Goal: Information Seeking & Learning: Check status

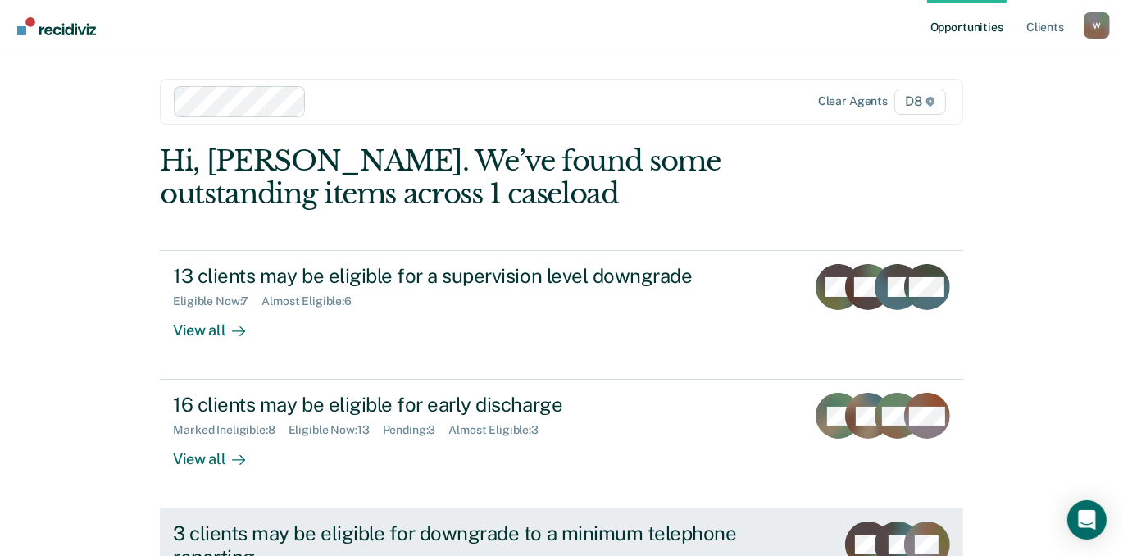
scroll to position [148, 0]
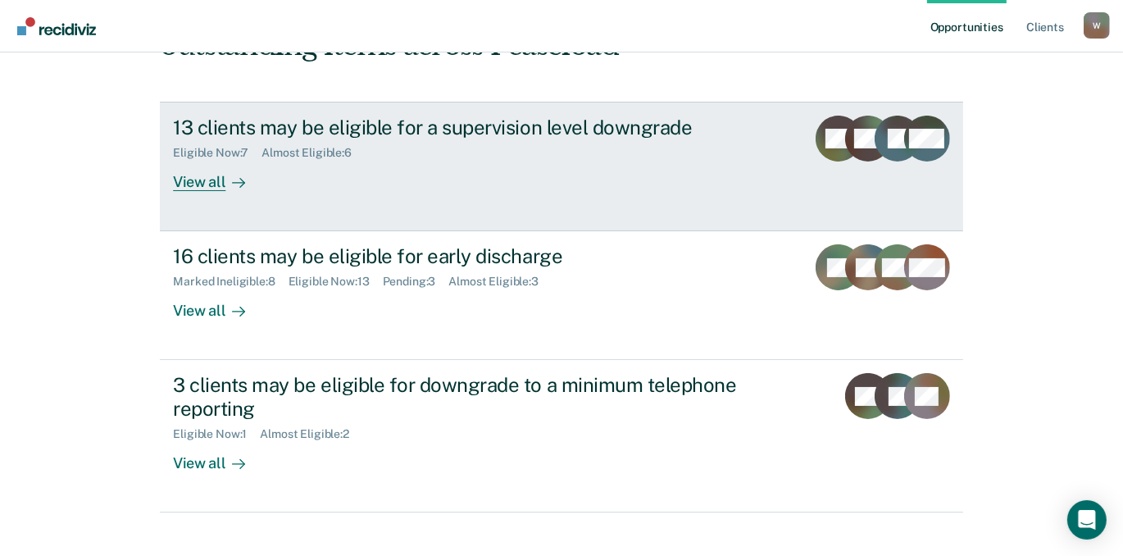
click at [227, 192] on div "View all" at bounding box center [219, 176] width 92 height 32
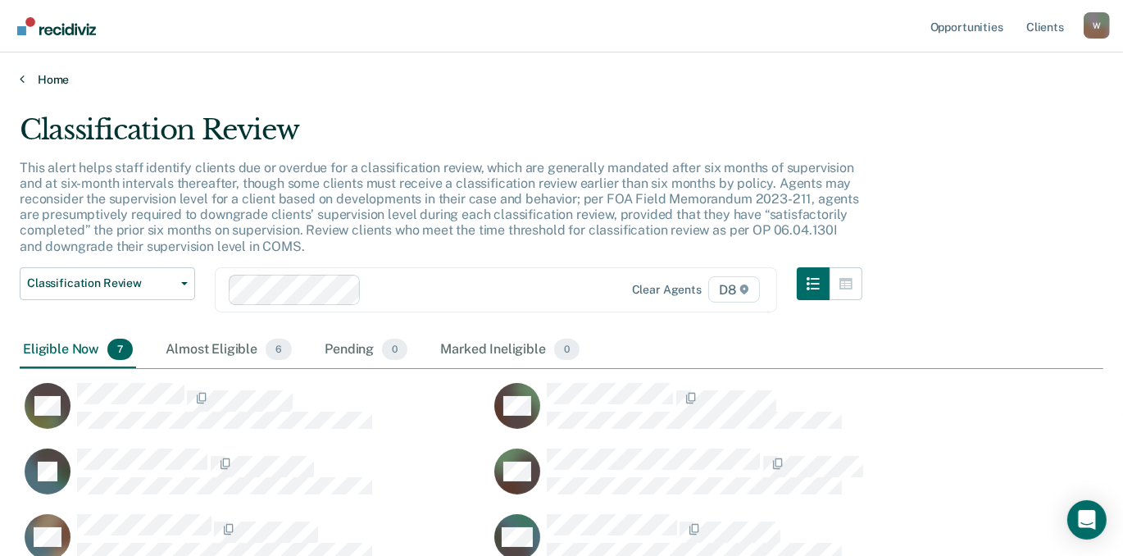
click at [31, 87] on link "Home" at bounding box center [562, 79] width 1084 height 15
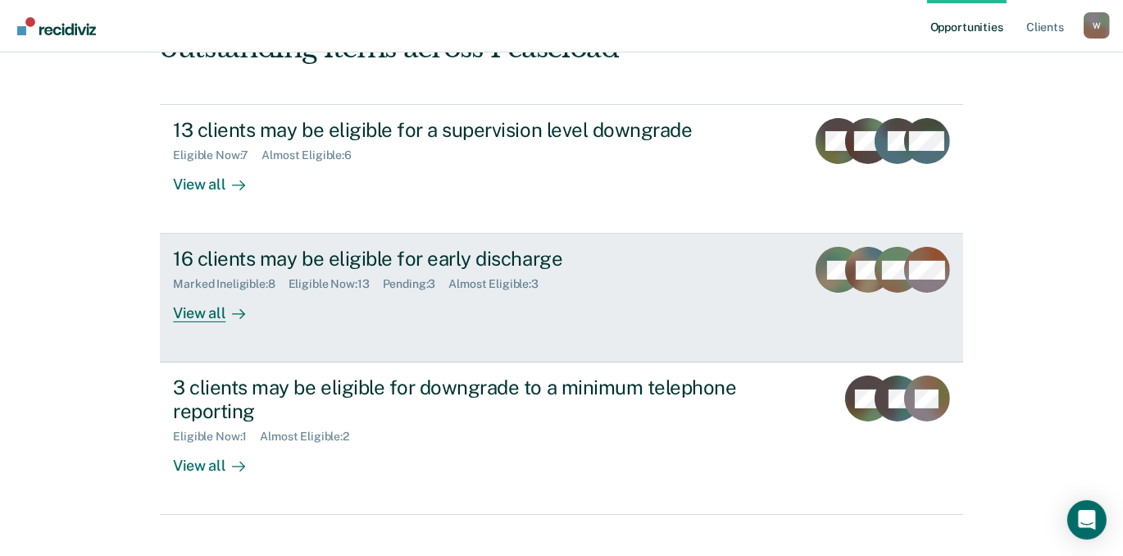
scroll to position [148, 0]
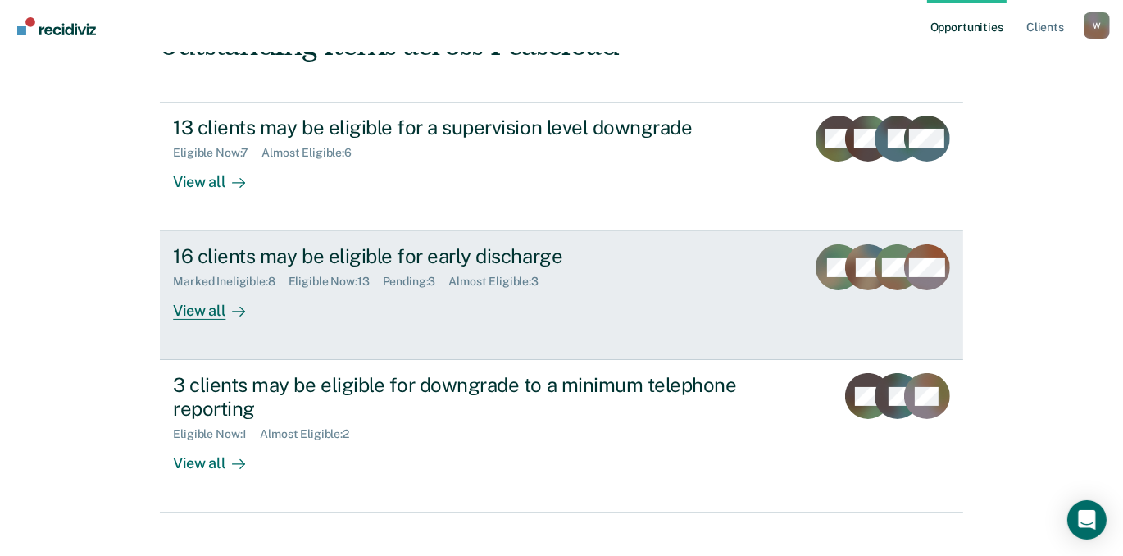
click at [358, 289] on div "Eligible Now : 13" at bounding box center [336, 282] width 94 height 14
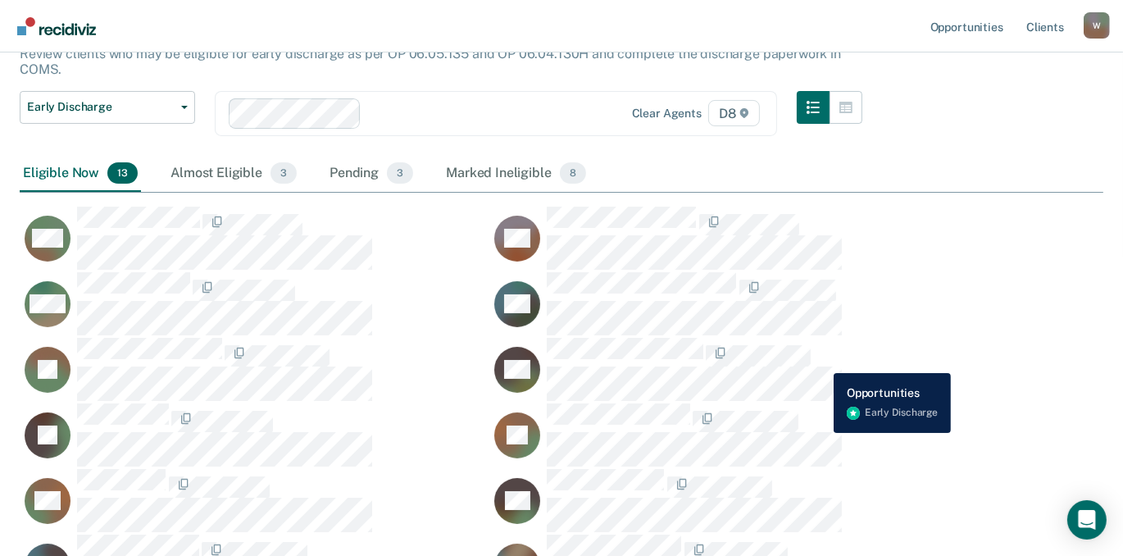
scroll to position [74, 0]
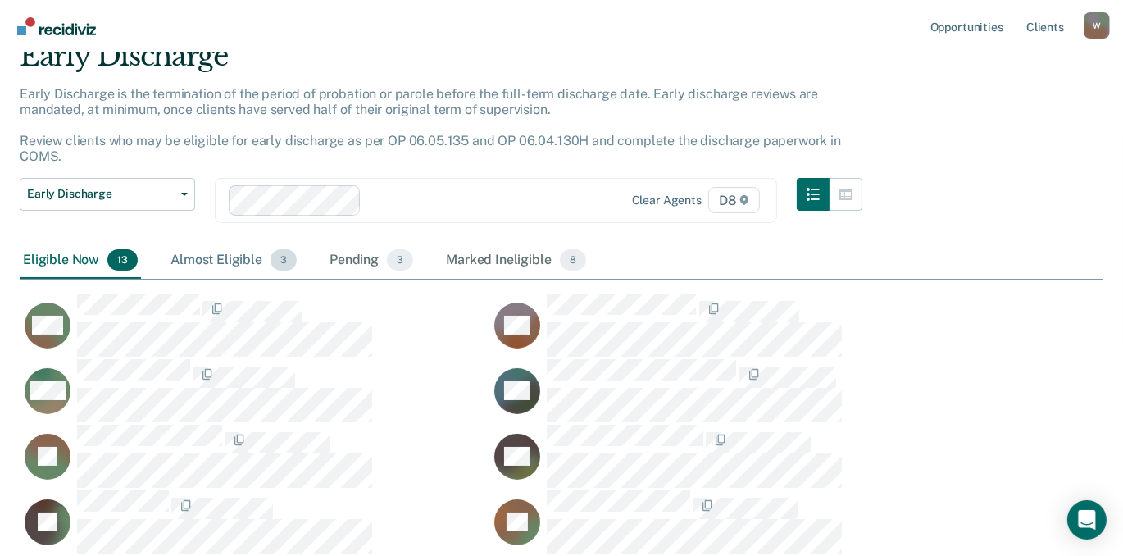
click at [254, 279] on div "Almost Eligible 3" at bounding box center [233, 261] width 133 height 36
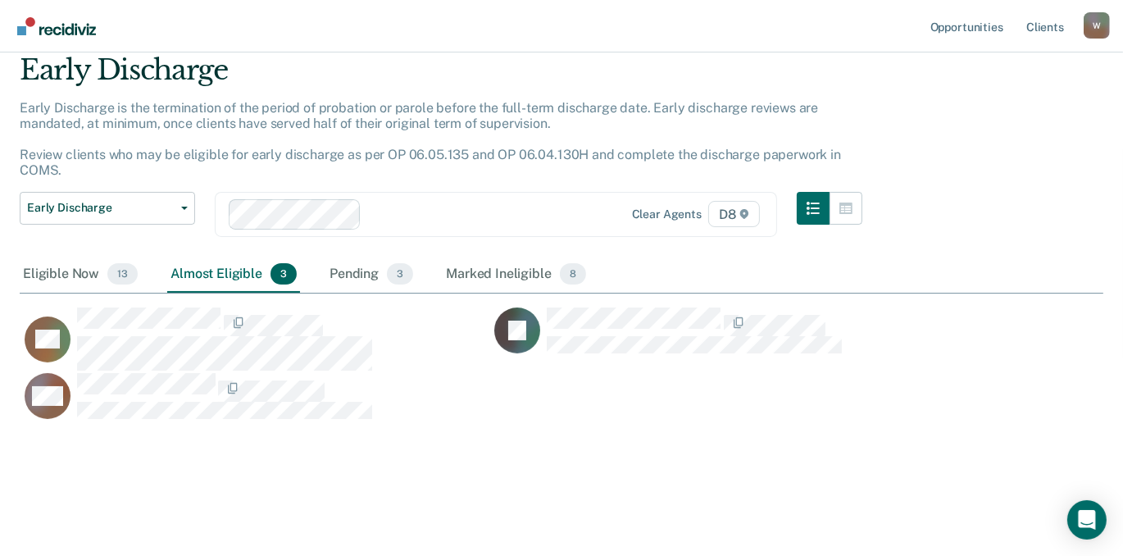
scroll to position [443, 1063]
click at [417, 293] on div "Pending 3" at bounding box center [371, 275] width 90 height 36
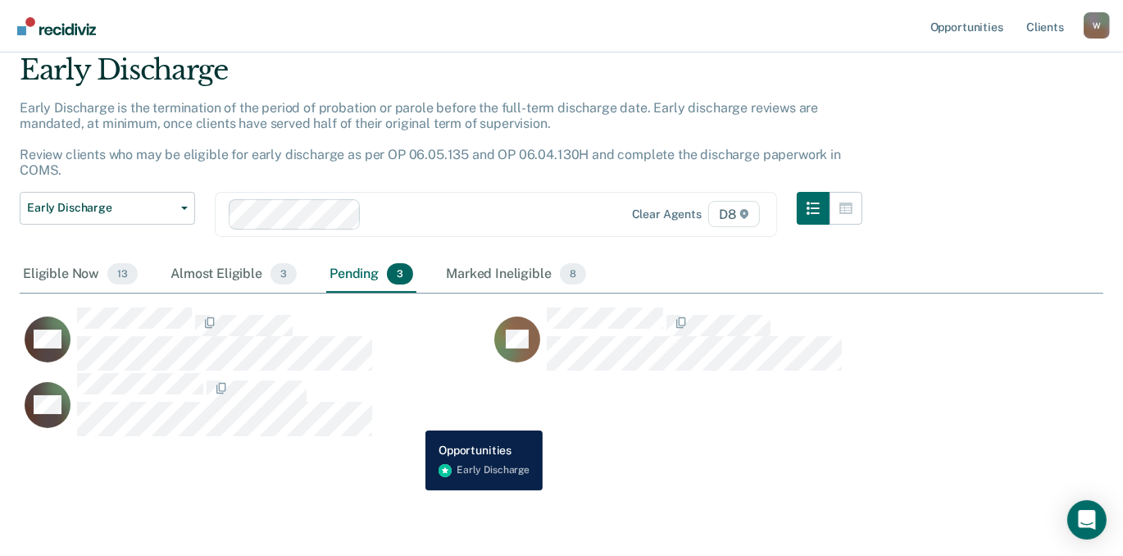
scroll to position [148, 0]
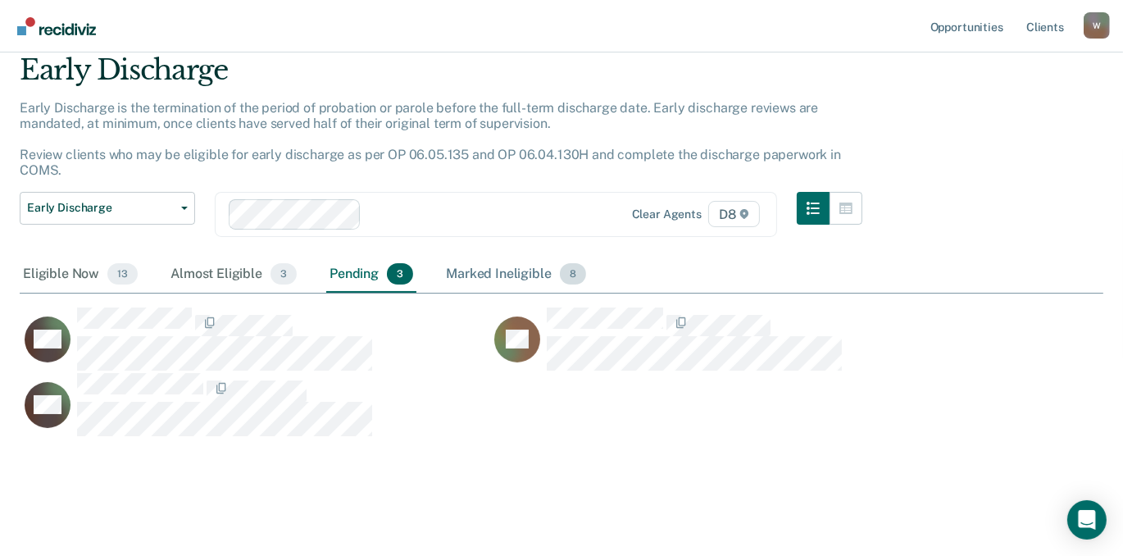
click at [590, 283] on div "Marked Ineligible 8" at bounding box center [516, 275] width 147 height 36
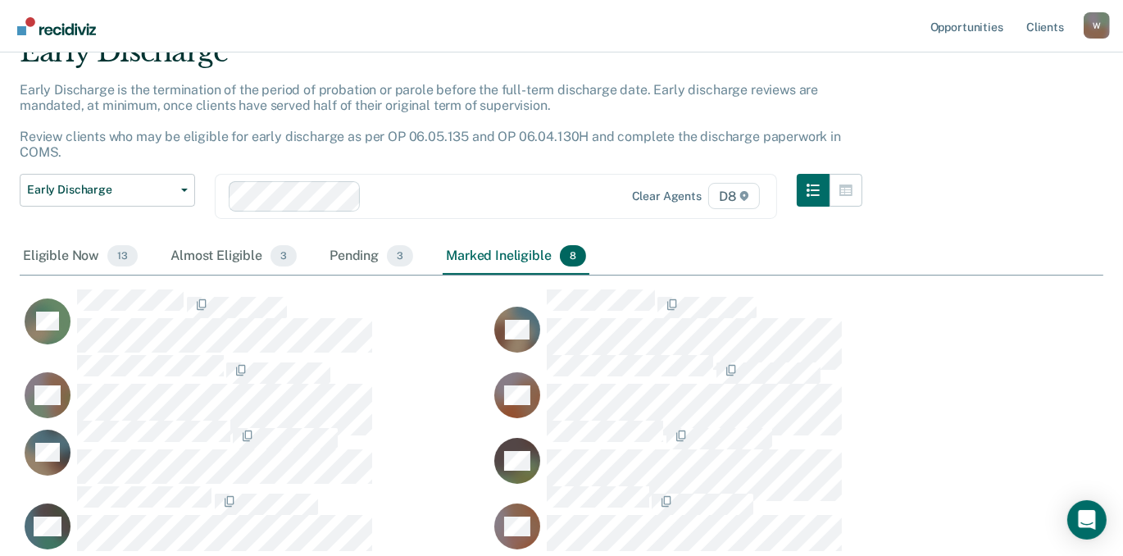
scroll to position [223, 0]
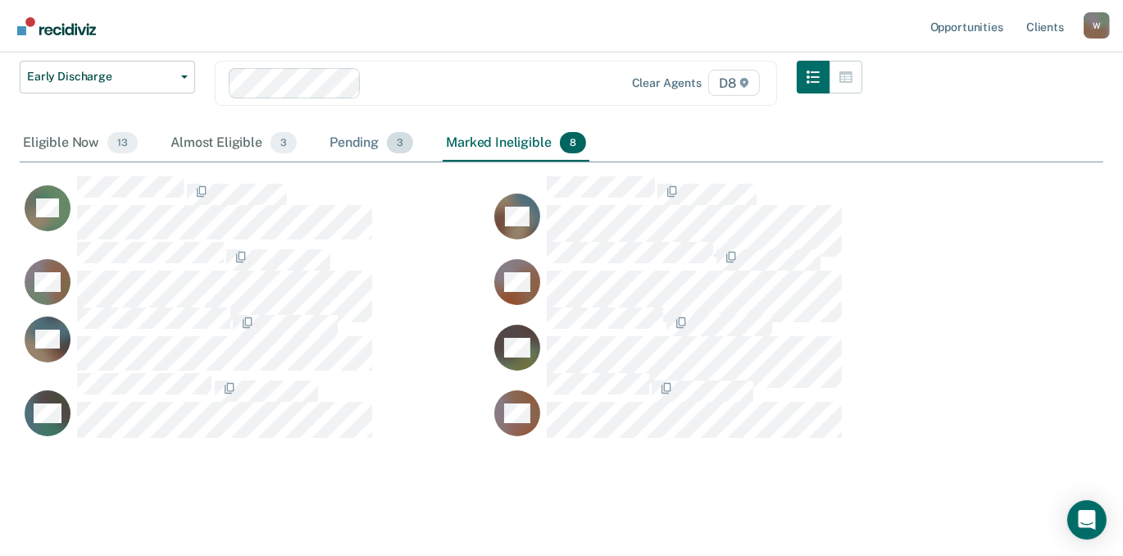
click at [417, 162] on div "Pending 3" at bounding box center [371, 143] width 90 height 36
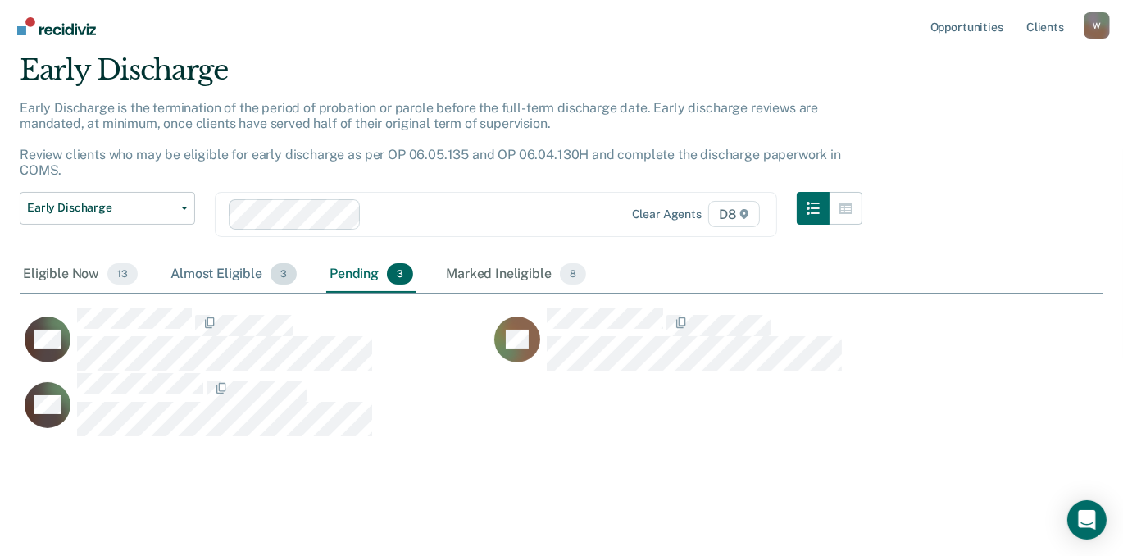
click at [275, 257] on div "Almost Eligible 3" at bounding box center [233, 275] width 133 height 36
